Goal: Information Seeking & Learning: Learn about a topic

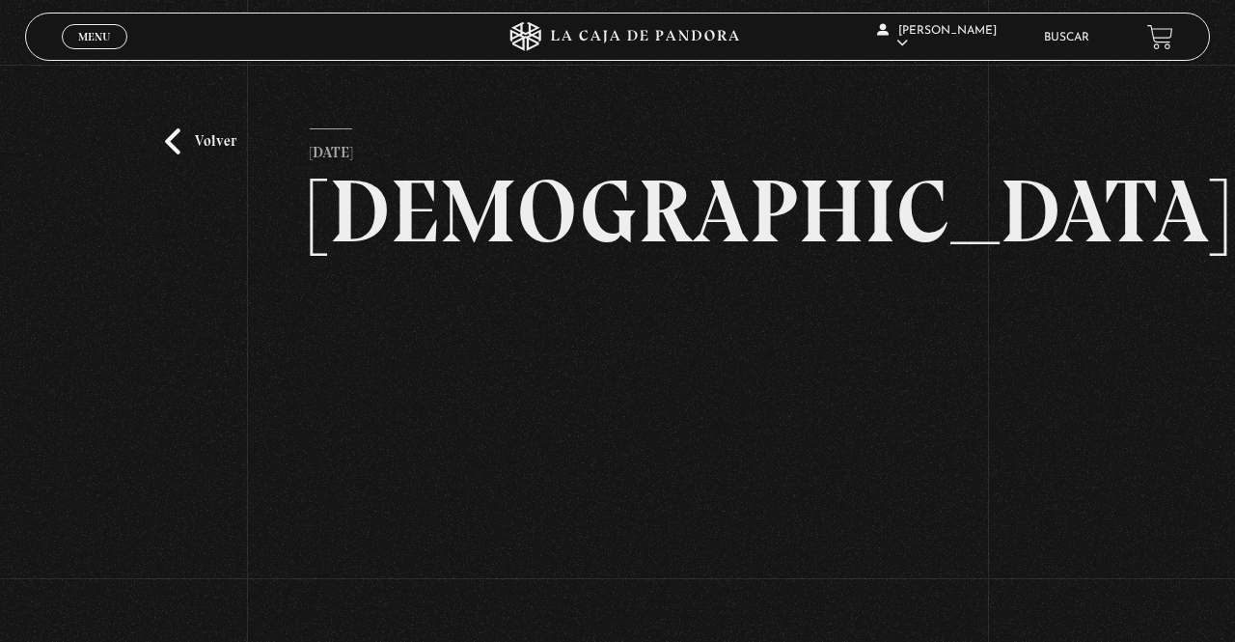
click at [1060, 43] on link "Buscar" at bounding box center [1066, 38] width 45 height 12
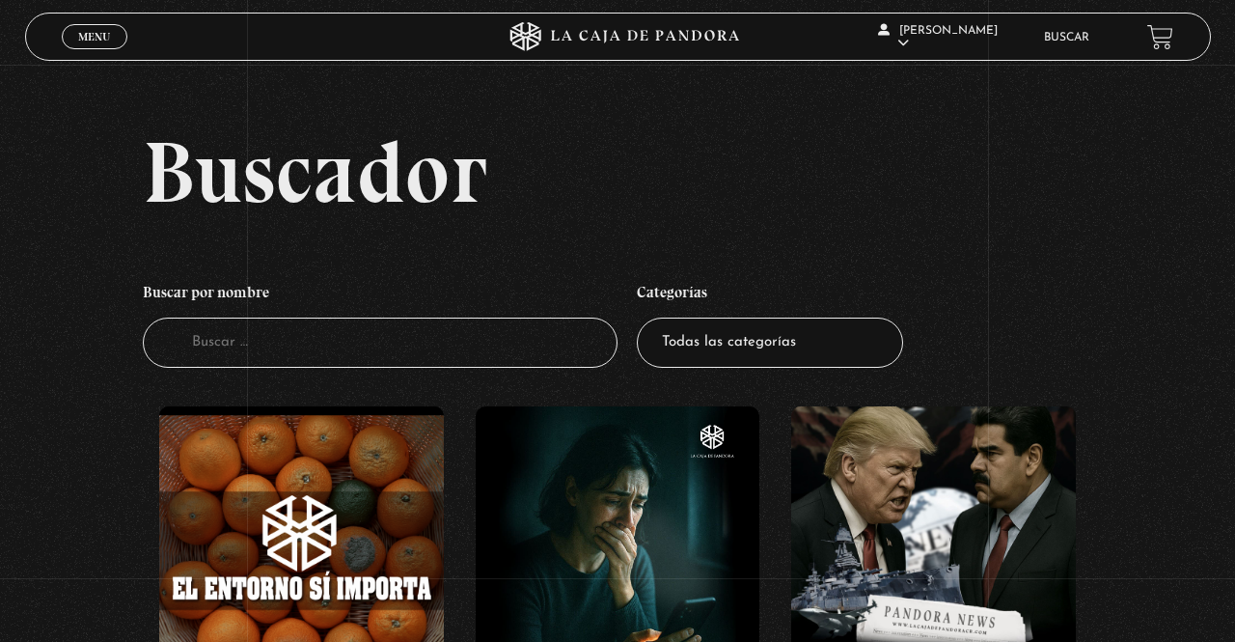
click at [482, 369] on input "Buscador" at bounding box center [380, 342] width 475 height 51
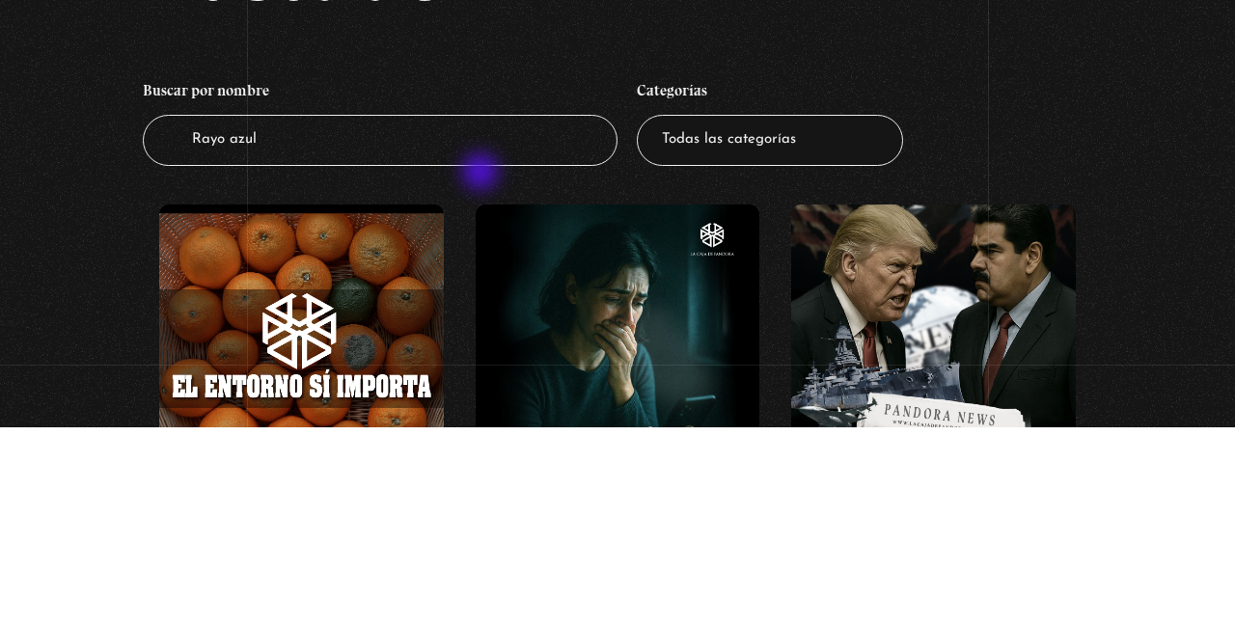
type input "Rayo azul"
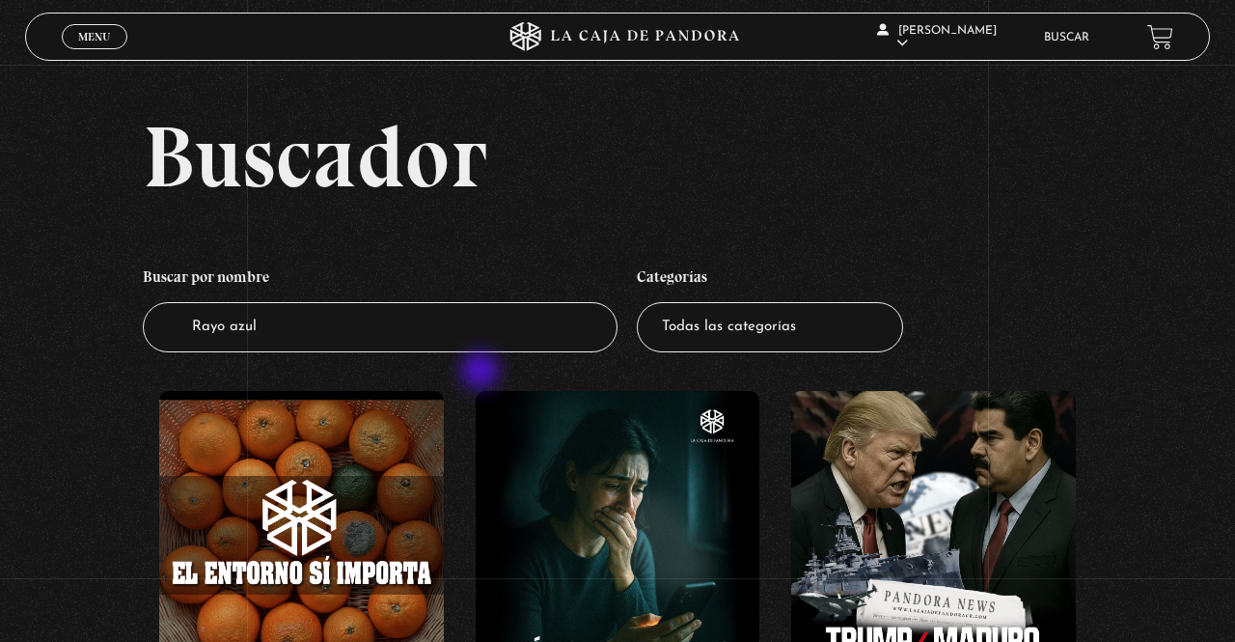
scroll to position [105, 0]
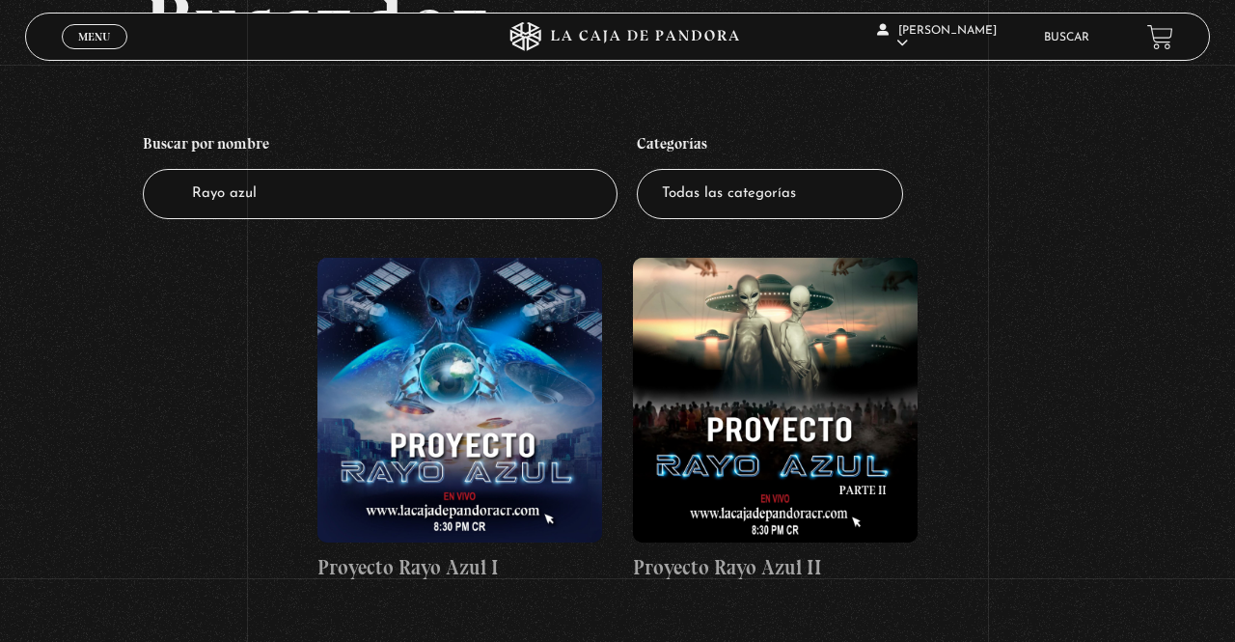
scroll to position [148, 0]
click at [499, 469] on figure at bounding box center [459, 401] width 285 height 285
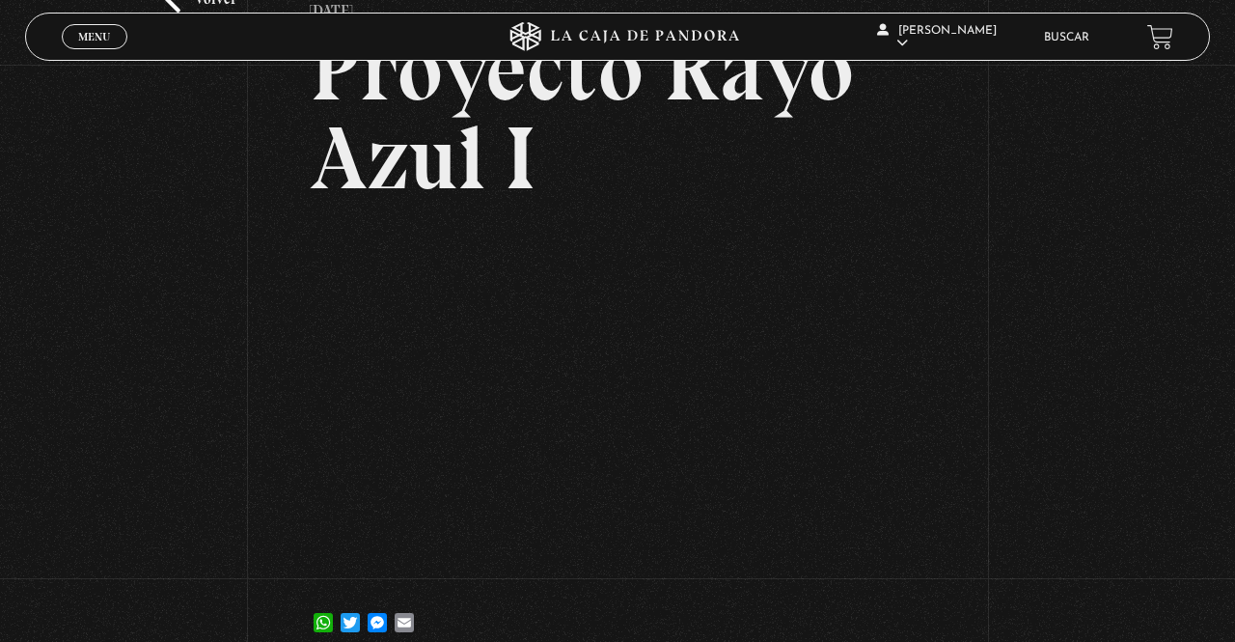
scroll to position [144, 0]
